Goal: Task Accomplishment & Management: Manage account settings

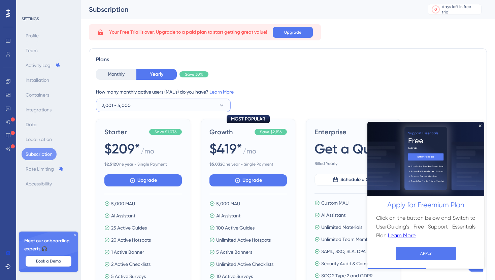
click at [128, 103] on span "2,001 - 5,000" at bounding box center [116, 105] width 29 height 8
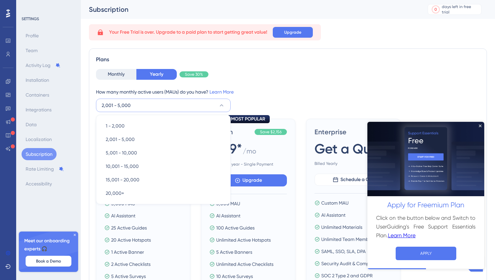
scroll to position [20, 0]
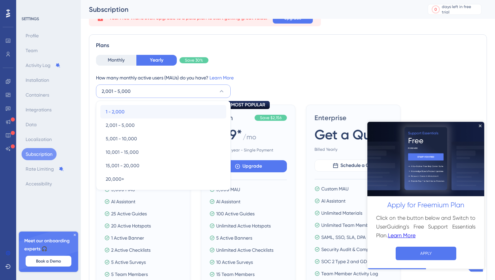
click at [123, 111] on span "1 - 2,000" at bounding box center [115, 112] width 19 height 8
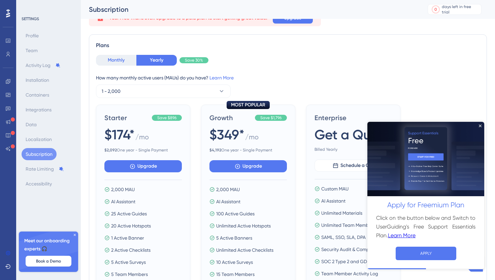
click at [127, 61] on button "Monthly" at bounding box center [116, 60] width 40 height 11
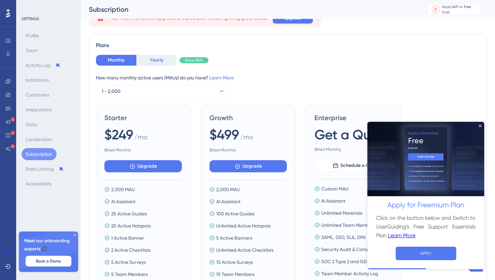
click at [152, 59] on button "Yearly" at bounding box center [156, 60] width 40 height 11
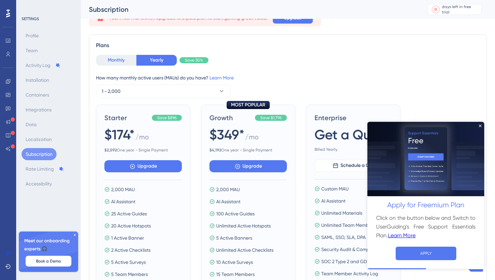
click at [116, 63] on button "Monthly" at bounding box center [116, 60] width 40 height 11
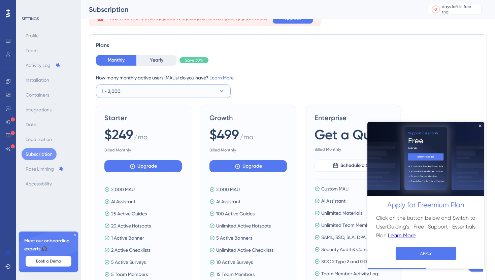
click at [125, 90] on button "1 - 2,000" at bounding box center [163, 91] width 135 height 13
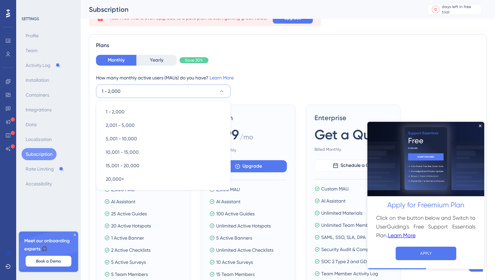
click at [125, 90] on button "1 - 2,000" at bounding box center [163, 91] width 135 height 13
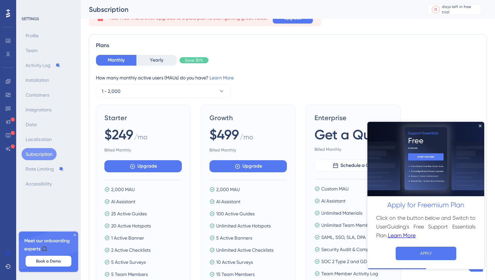
click at [163, 49] on div "Plans" at bounding box center [288, 45] width 384 height 8
click at [148, 62] on button "Yearly" at bounding box center [156, 60] width 40 height 11
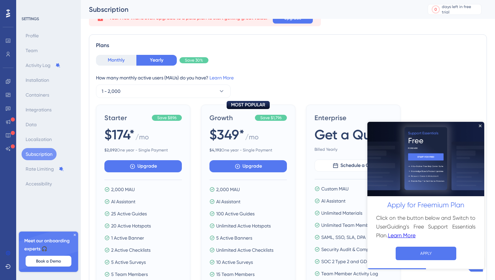
click at [125, 61] on button "Monthly" at bounding box center [116, 60] width 40 height 11
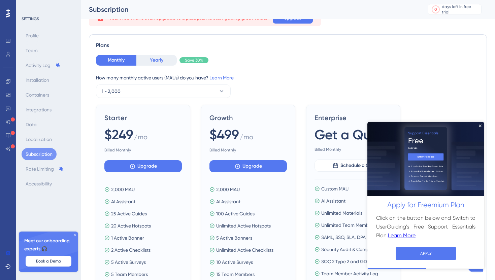
click at [157, 62] on button "Yearly" at bounding box center [156, 60] width 40 height 11
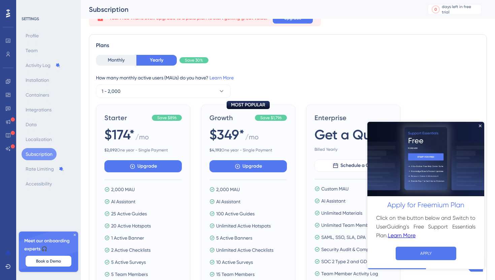
scroll to position [0, 0]
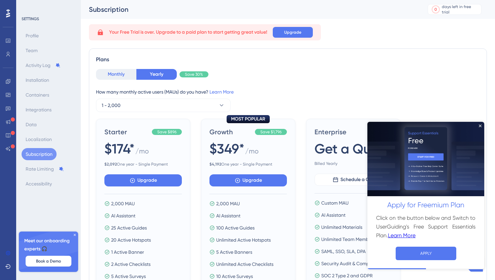
click at [119, 72] on button "Monthly" at bounding box center [116, 74] width 40 height 11
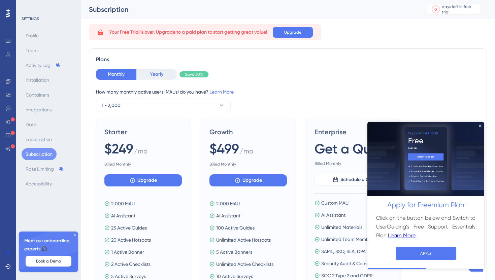
click at [149, 73] on button "Yearly" at bounding box center [156, 74] width 40 height 11
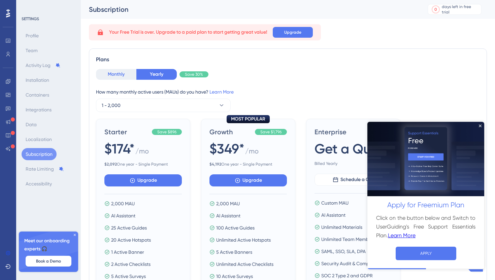
click at [114, 73] on button "Monthly" at bounding box center [116, 74] width 40 height 11
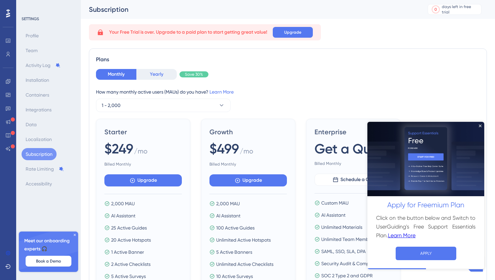
click at [142, 70] on button "Yearly" at bounding box center [156, 74] width 40 height 11
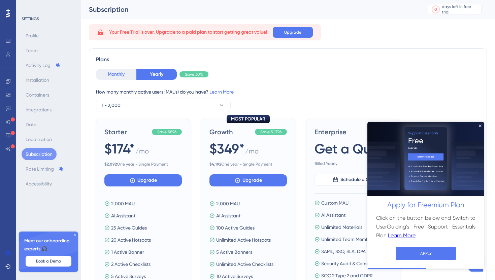
click at [122, 72] on button "Monthly" at bounding box center [116, 74] width 40 height 11
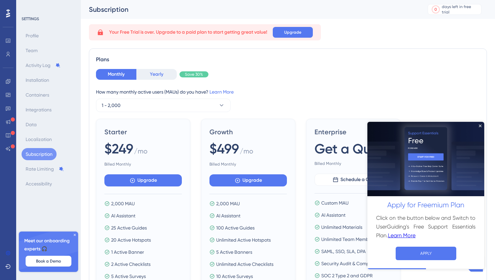
click at [148, 71] on button "Yearly" at bounding box center [156, 74] width 40 height 11
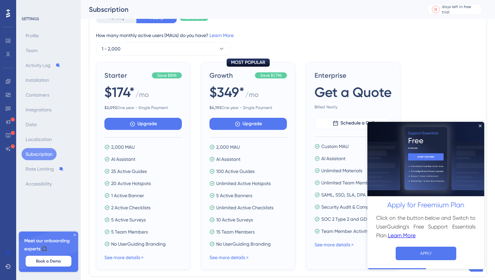
scroll to position [110, 0]
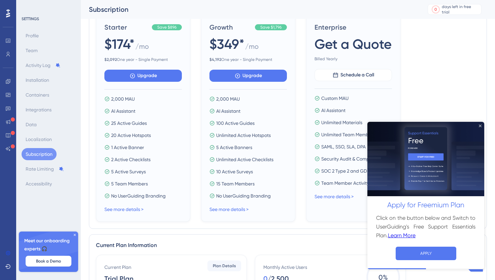
click at [479, 127] on icon "Close Preview" at bounding box center [480, 125] width 3 height 3
